Goal: Book appointment/travel/reservation

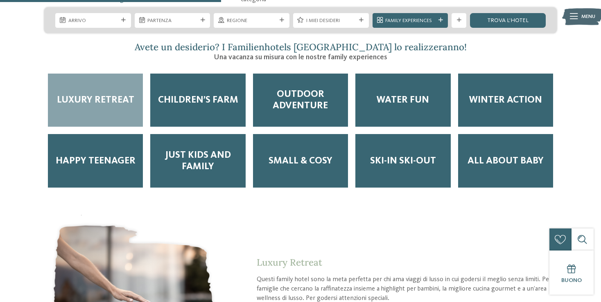
scroll to position [1253, 0]
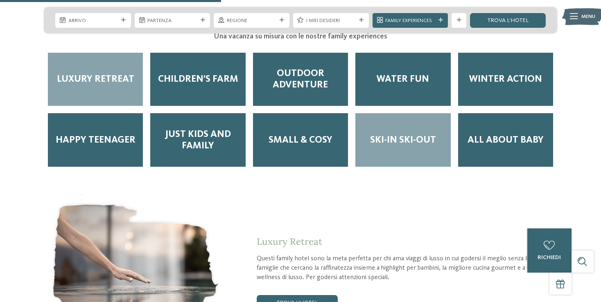
click at [401, 135] on span "Ski-in ski-out" at bounding box center [403, 140] width 66 height 11
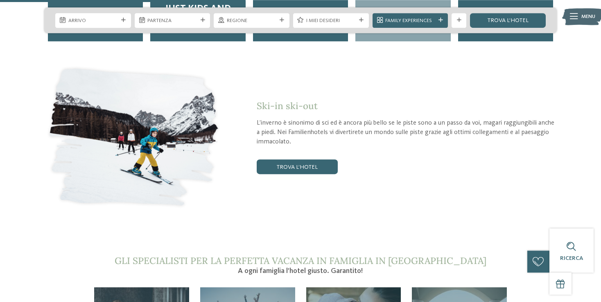
scroll to position [1382, 0]
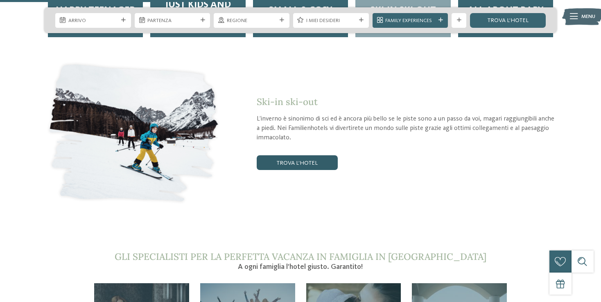
click at [302, 155] on link "trova l’hotel" at bounding box center [297, 162] width 81 height 15
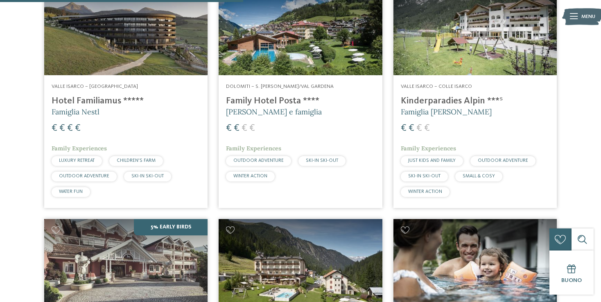
scroll to position [669, 0]
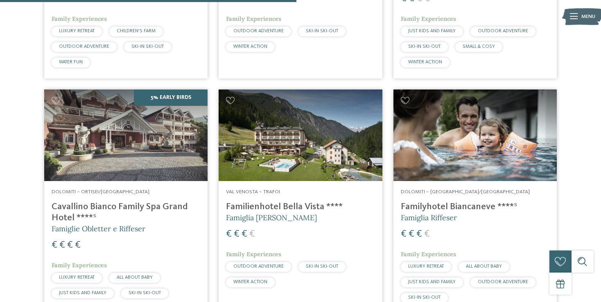
click at [288, 209] on h4 "Familienhotel Bella Vista ****" at bounding box center [300, 207] width 149 height 11
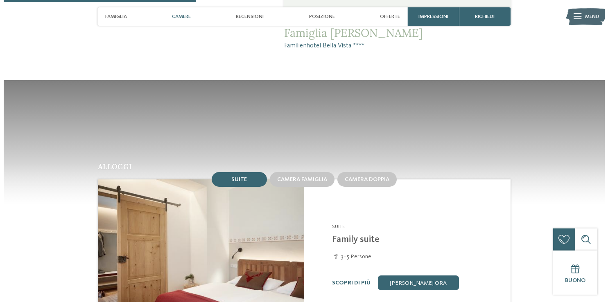
scroll to position [734, 0]
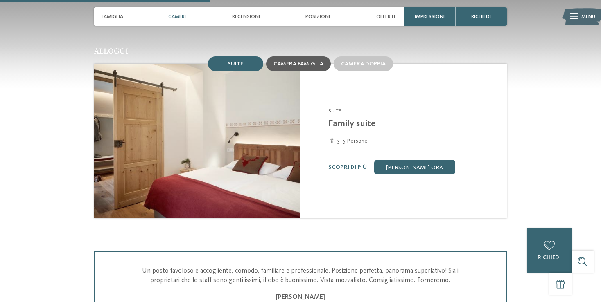
click at [314, 62] on span "Camera famiglia" at bounding box center [298, 64] width 50 height 6
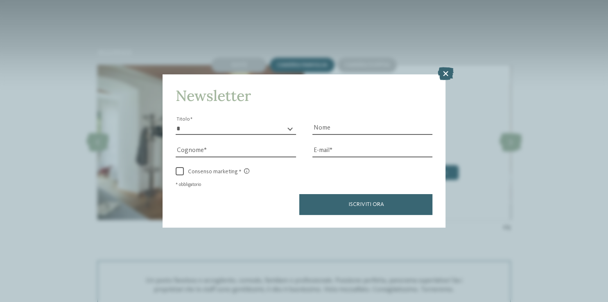
click at [482, 144] on div "Newsletter * ****** ******* ******** ****** Titolo Nome Cognome Fax" at bounding box center [304, 151] width 608 height 302
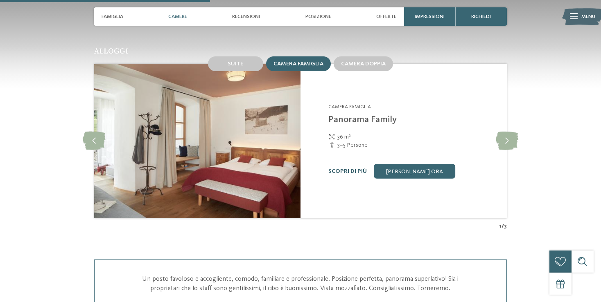
click at [342, 171] on link "Scopri di più" at bounding box center [347, 172] width 38 height 6
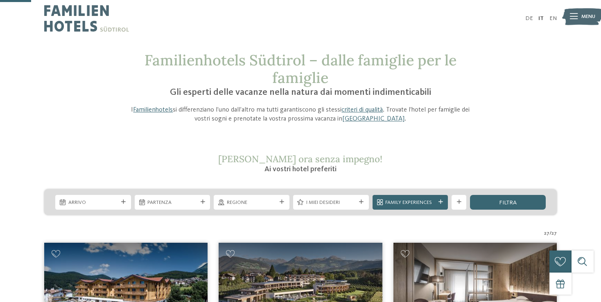
scroll to position [129, 0]
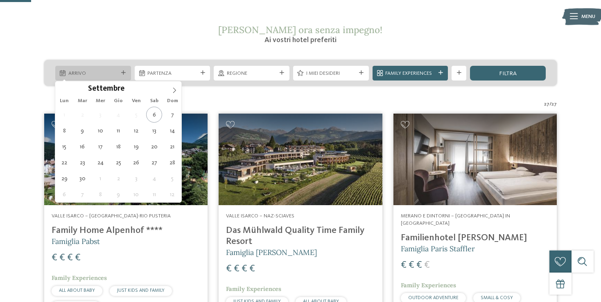
click at [126, 73] on div at bounding box center [123, 73] width 7 height 5
click at [173, 89] on icon at bounding box center [174, 91] width 6 height 6
type input "****"
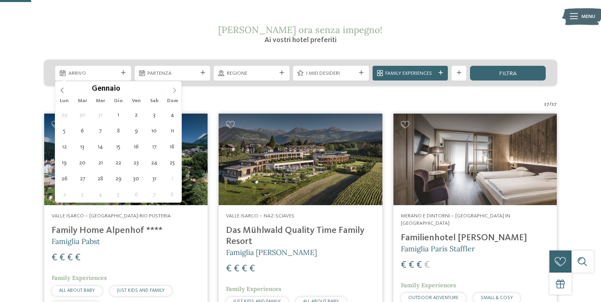
click at [173, 89] on icon at bounding box center [174, 91] width 6 height 6
type div "21.02.2026"
type input "****"
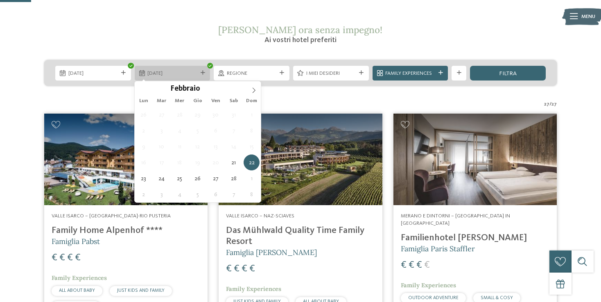
click at [203, 72] on icon at bounding box center [202, 73] width 5 height 5
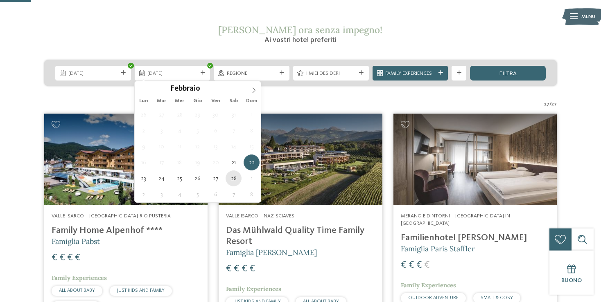
type div "28.02.2026"
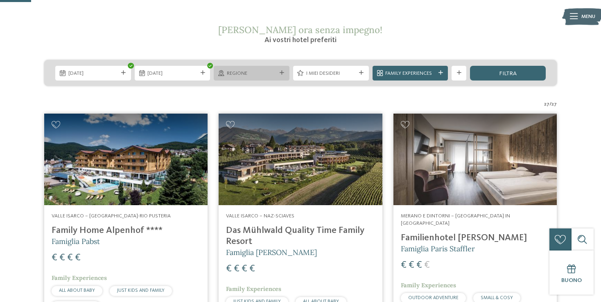
click at [281, 71] on icon at bounding box center [281, 73] width 5 height 5
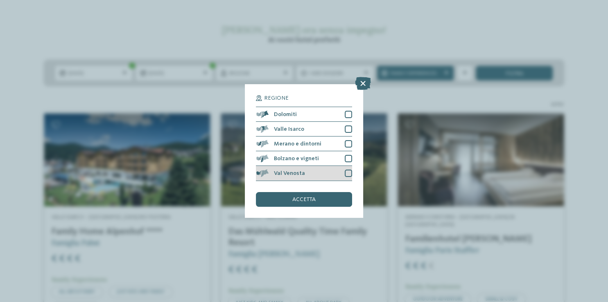
click at [347, 174] on div at bounding box center [347, 173] width 7 height 7
click at [312, 200] on span "accetta" at bounding box center [303, 200] width 23 height 6
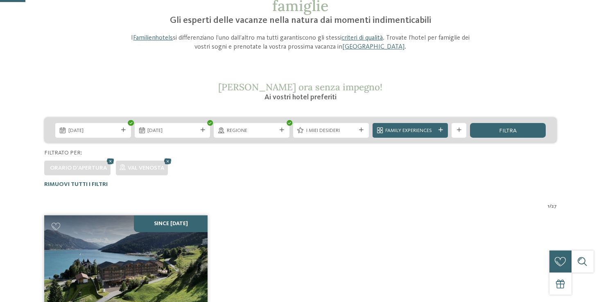
scroll to position [21, 0]
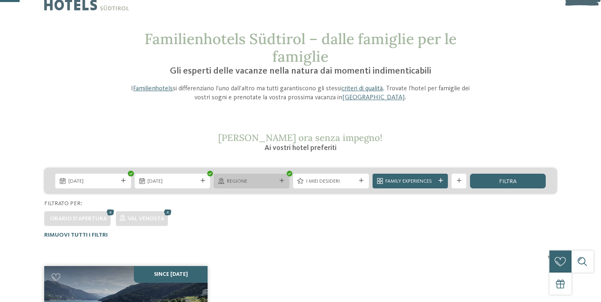
click at [283, 181] on icon at bounding box center [281, 181] width 5 height 5
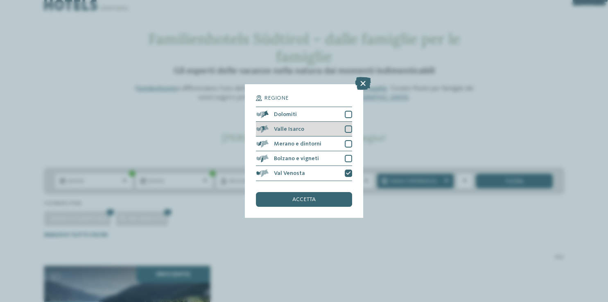
click at [350, 130] on div at bounding box center [347, 129] width 7 height 7
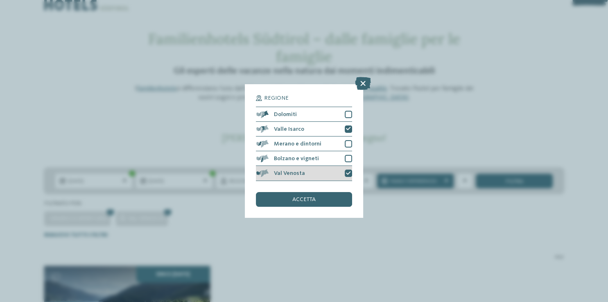
click at [349, 172] on icon at bounding box center [348, 173] width 5 height 5
click at [325, 199] on div "accetta" at bounding box center [304, 199] width 96 height 15
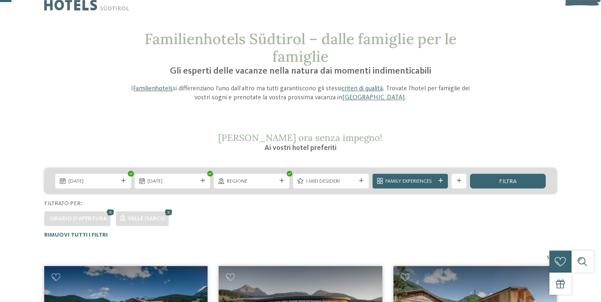
scroll to position [0, 0]
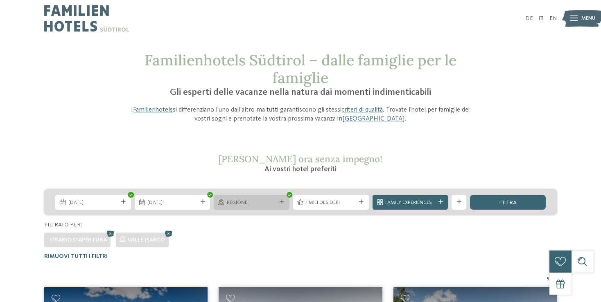
click at [284, 201] on div at bounding box center [281, 202] width 7 height 5
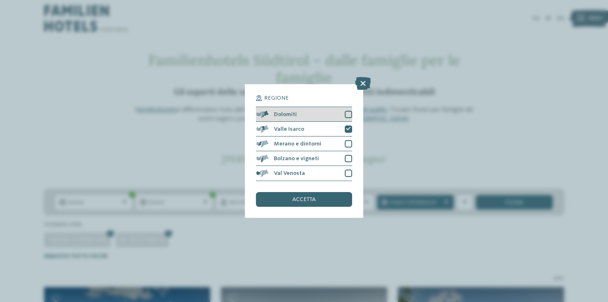
click at [348, 114] on div at bounding box center [347, 114] width 7 height 7
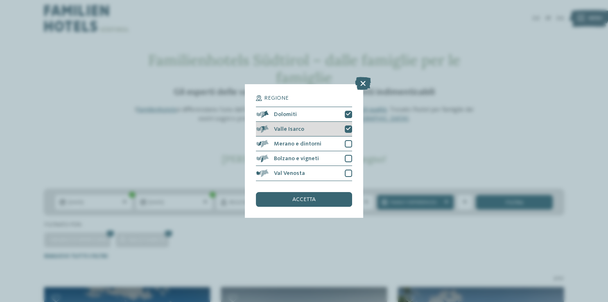
click at [348, 131] on icon at bounding box center [348, 129] width 5 height 5
click at [299, 203] on span "accetta" at bounding box center [303, 200] width 23 height 6
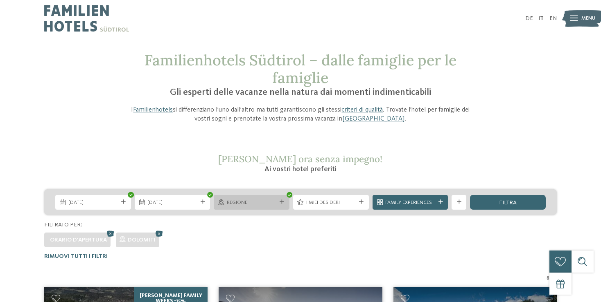
click at [290, 195] on icon at bounding box center [289, 195] width 3 height 3
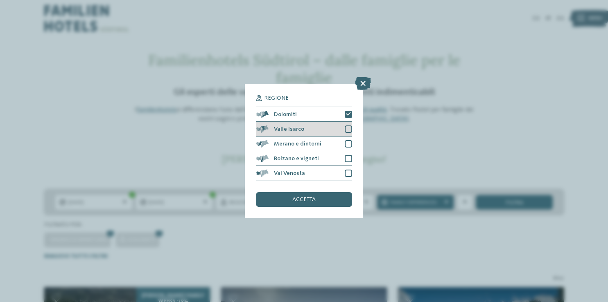
click at [285, 131] on span "Valle Isarco" at bounding box center [289, 129] width 30 height 6
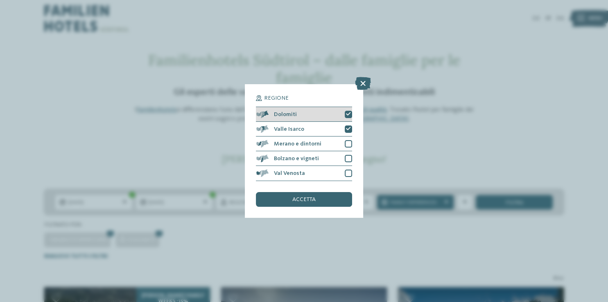
click at [349, 115] on icon at bounding box center [348, 114] width 5 height 5
click at [336, 200] on div "accetta" at bounding box center [304, 199] width 96 height 15
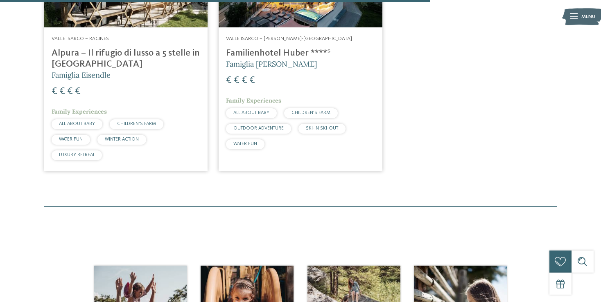
scroll to position [540, 0]
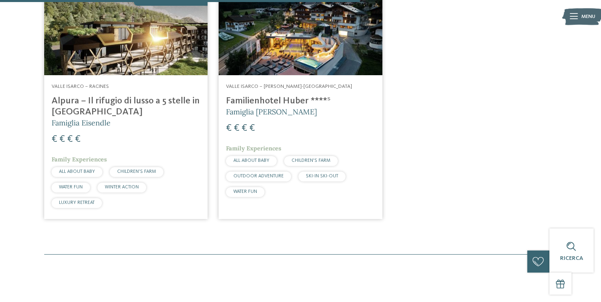
click at [106, 101] on h4 "Alpura – Il rifugio di lusso a 5 stelle in Alto Adige" at bounding box center [126, 107] width 149 height 22
click at [299, 102] on h4 "Familienhotel Huber ****ˢ" at bounding box center [300, 101] width 149 height 11
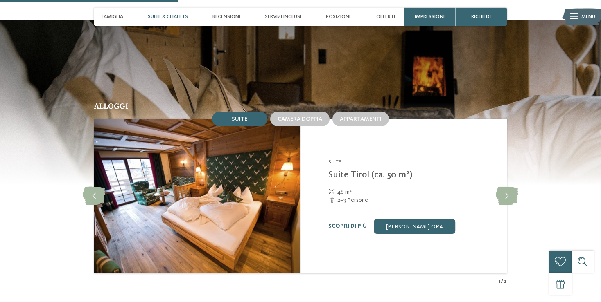
scroll to position [691, 0]
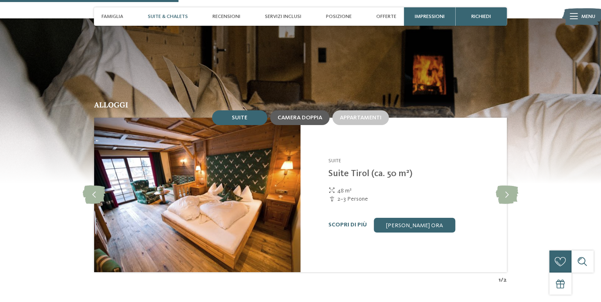
click at [310, 118] on span "Camera doppia" at bounding box center [299, 118] width 45 height 6
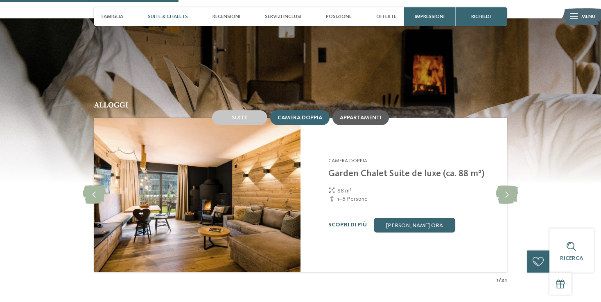
click at [356, 119] on span "Appartamenti" at bounding box center [361, 118] width 42 height 6
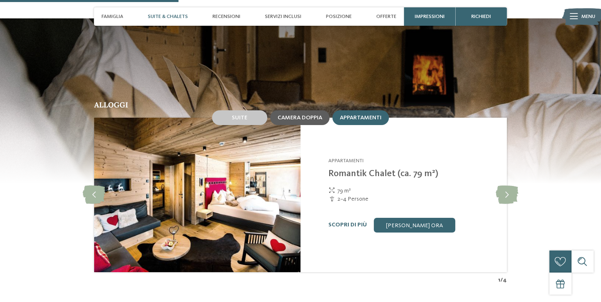
click at [294, 124] on div "Camera doppia" at bounding box center [299, 117] width 59 height 15
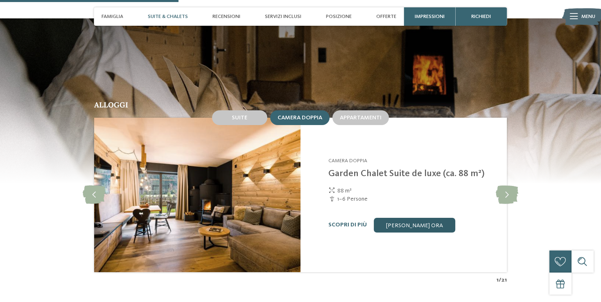
click at [420, 228] on link "[PERSON_NAME] ora" at bounding box center [414, 225] width 81 height 15
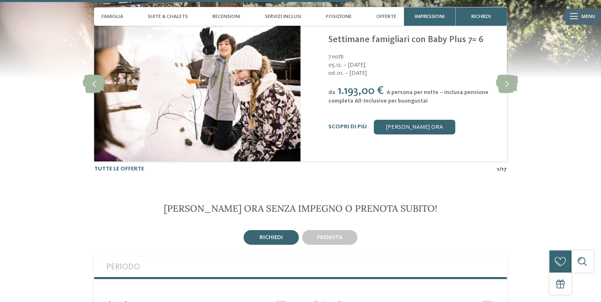
scroll to position [1416, 0]
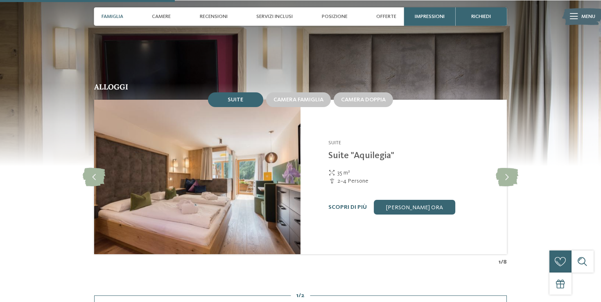
scroll to position [821, 0]
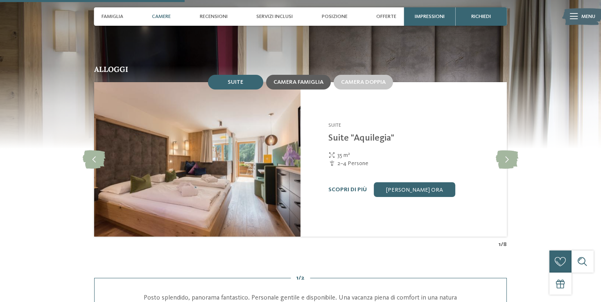
click at [298, 85] on span "Camera famiglia" at bounding box center [298, 82] width 50 height 6
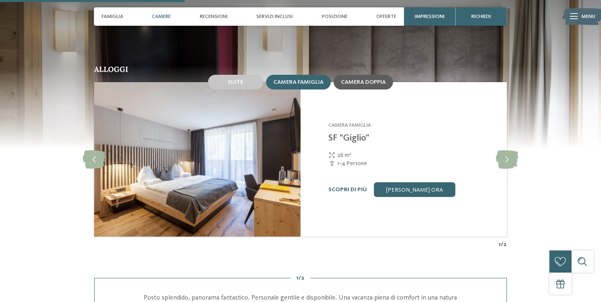
click at [359, 85] on span "Camera doppia" at bounding box center [363, 82] width 45 height 6
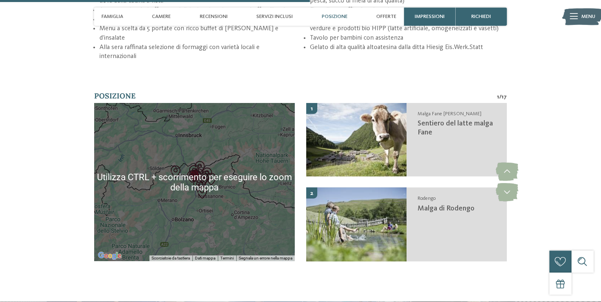
scroll to position [1382, 0]
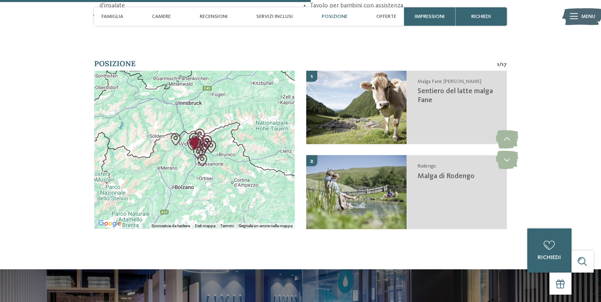
click at [212, 190] on div at bounding box center [194, 150] width 201 height 158
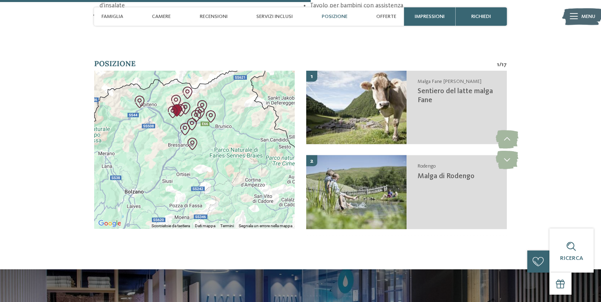
click at [181, 117] on img "Familienhotel Huber" at bounding box center [177, 111] width 12 height 12
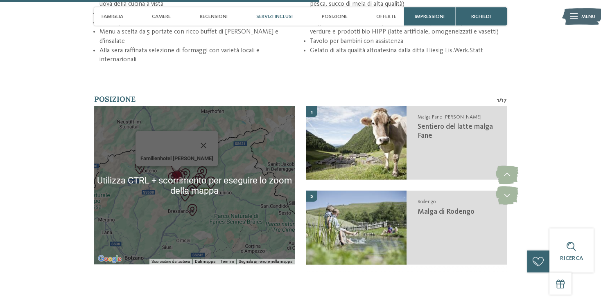
scroll to position [1339, 0]
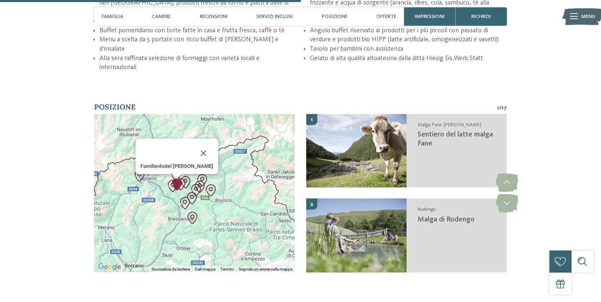
click at [179, 189] on img "Familienhotel Huber" at bounding box center [177, 185] width 12 height 12
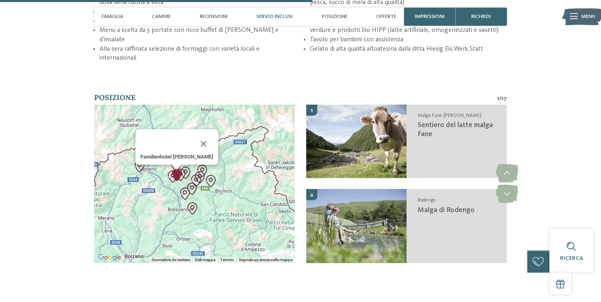
scroll to position [1296, 0]
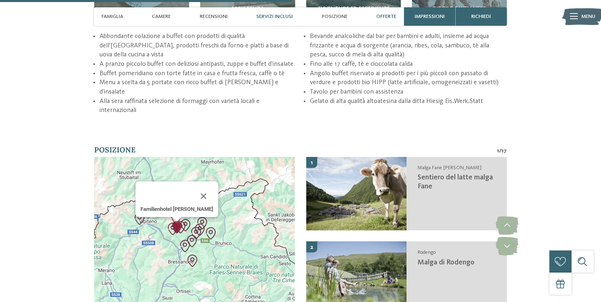
click at [384, 17] on span "Offerte" at bounding box center [386, 17] width 20 height 6
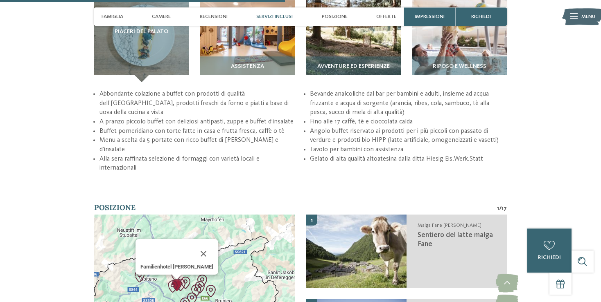
scroll to position [1226, 0]
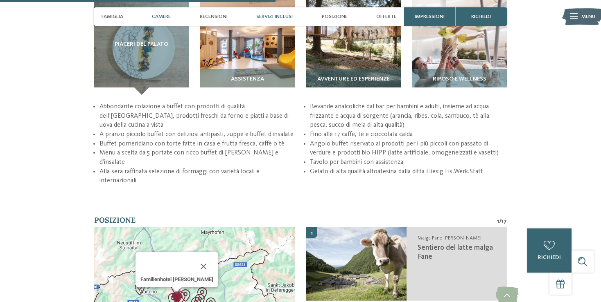
click at [166, 19] on span "Camere" at bounding box center [161, 17] width 19 height 6
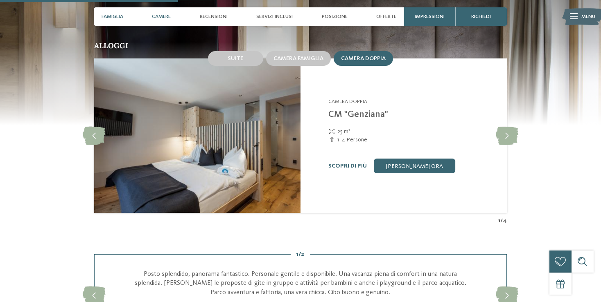
scroll to position [770, 0]
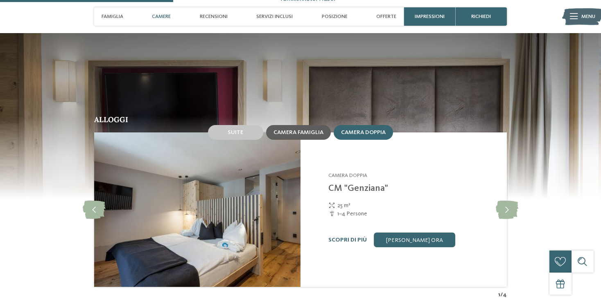
click at [277, 135] on span "Camera famiglia" at bounding box center [298, 133] width 50 height 6
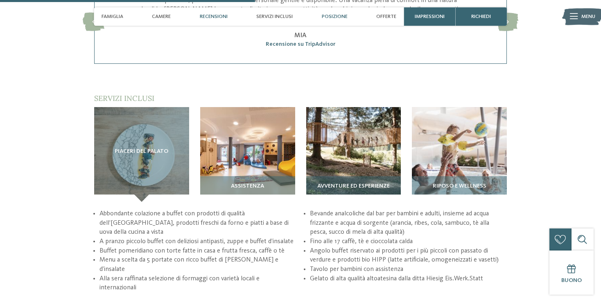
scroll to position [988, 0]
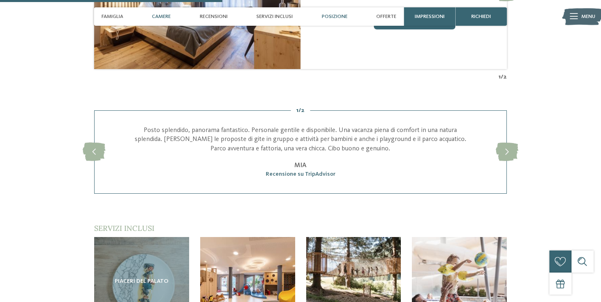
click at [335, 16] on span "Posizione" at bounding box center [335, 17] width 26 height 6
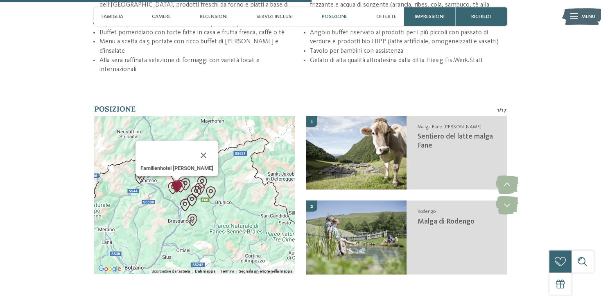
scroll to position [1403, 0]
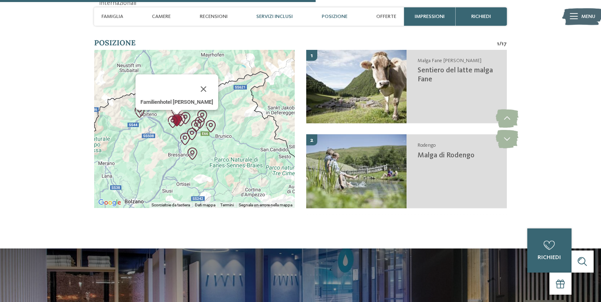
click at [272, 18] on span "Servizi inclusi" at bounding box center [274, 17] width 36 height 6
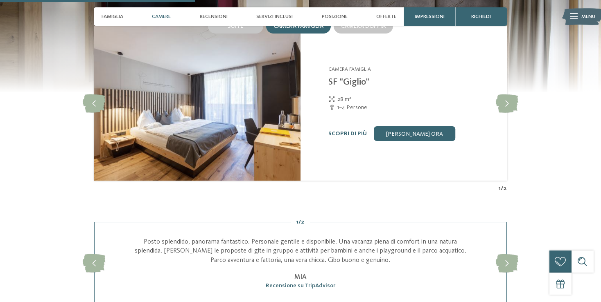
scroll to position [661, 0]
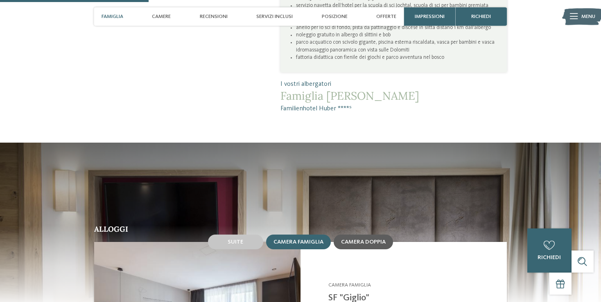
click at [371, 245] on span "Camera doppia" at bounding box center [363, 242] width 45 height 6
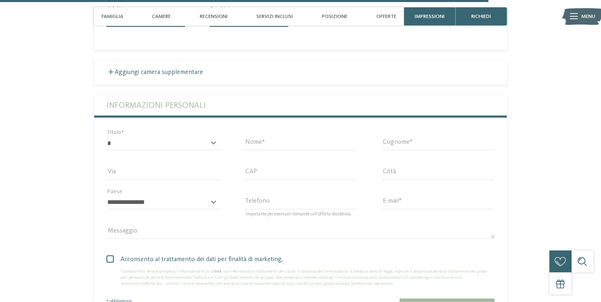
scroll to position [2173, 0]
